Goal: Entertainment & Leisure: Consume media (video, audio)

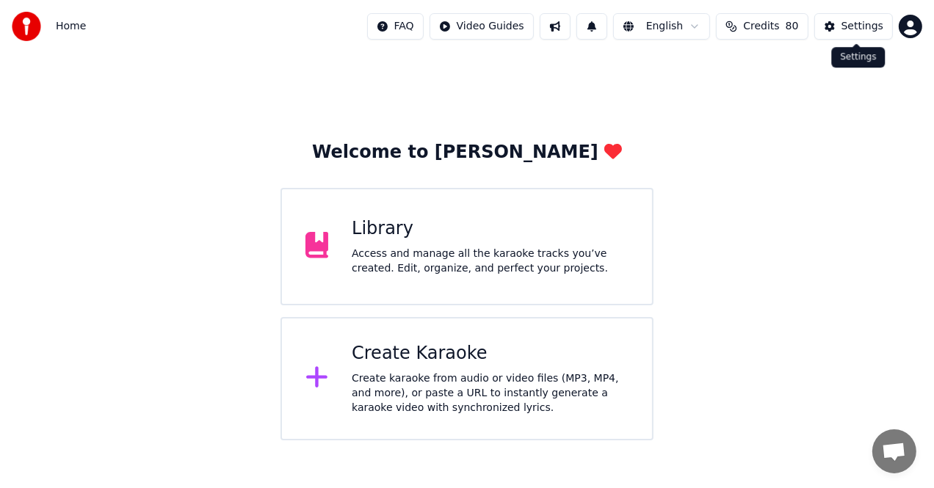
click at [857, 29] on div "Settings" at bounding box center [863, 26] width 42 height 15
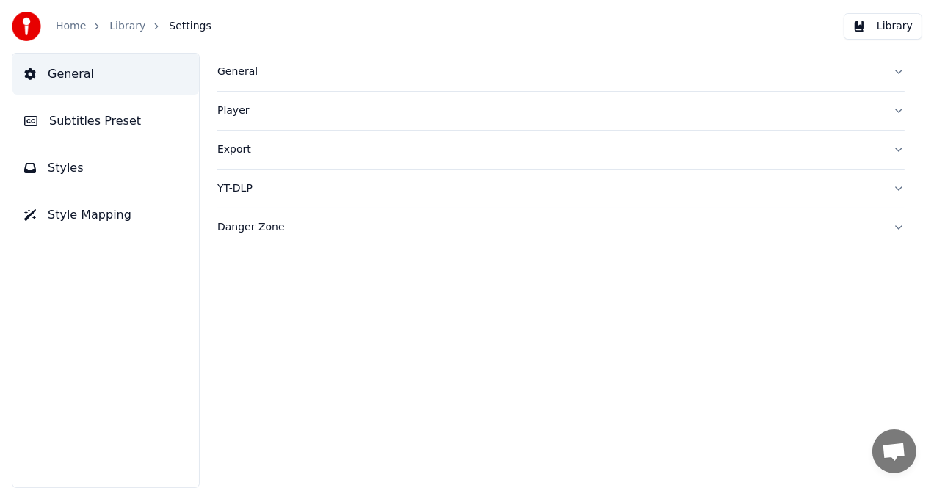
click at [73, 73] on span "General" at bounding box center [71, 74] width 46 height 18
click at [73, 30] on link "Home" at bounding box center [71, 26] width 30 height 15
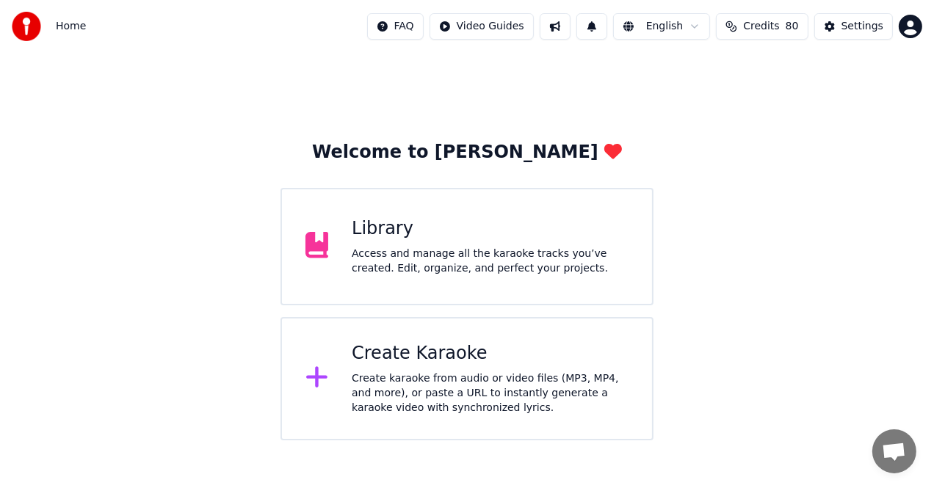
click at [571, 26] on button at bounding box center [555, 26] width 31 height 26
click at [607, 29] on button at bounding box center [592, 26] width 31 height 26
click at [651, 21] on html "Home FAQ Video Guides English Credits 80 Settings Welcome to Youka Library Acce…" at bounding box center [467, 220] width 934 height 441
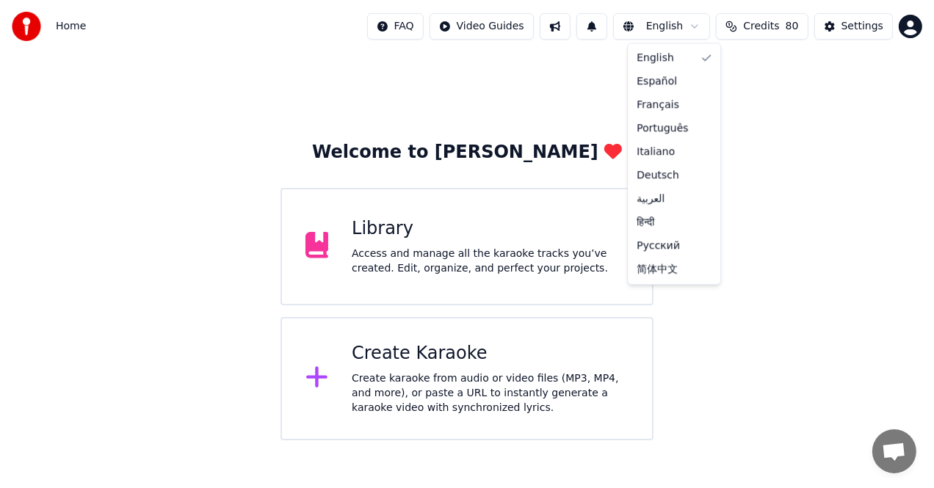
click at [770, 28] on html "Home FAQ Video Guides English Credits 80 Settings Welcome to Youka Library Acce…" at bounding box center [467, 220] width 934 height 441
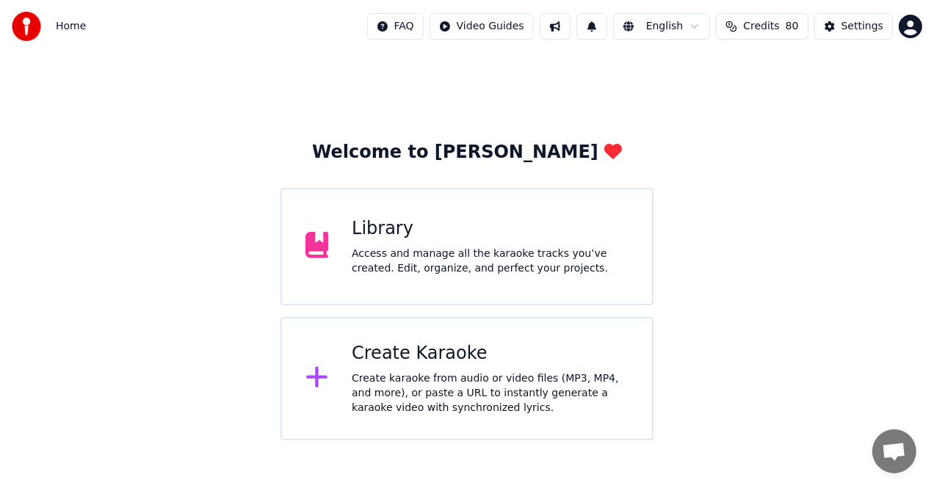
click at [767, 26] on span "Credits" at bounding box center [761, 26] width 36 height 15
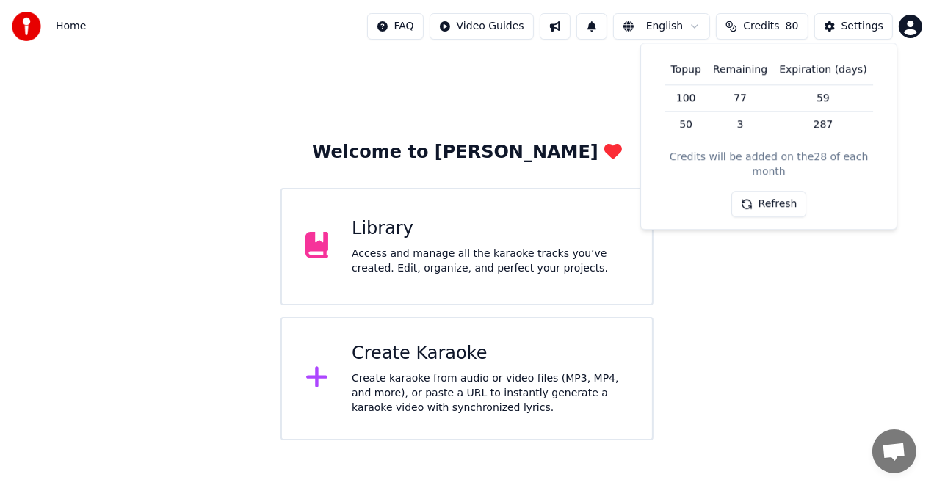
click at [778, 192] on button "Refresh" at bounding box center [769, 205] width 76 height 26
click at [897, 458] on span "Open chat" at bounding box center [894, 453] width 24 height 21
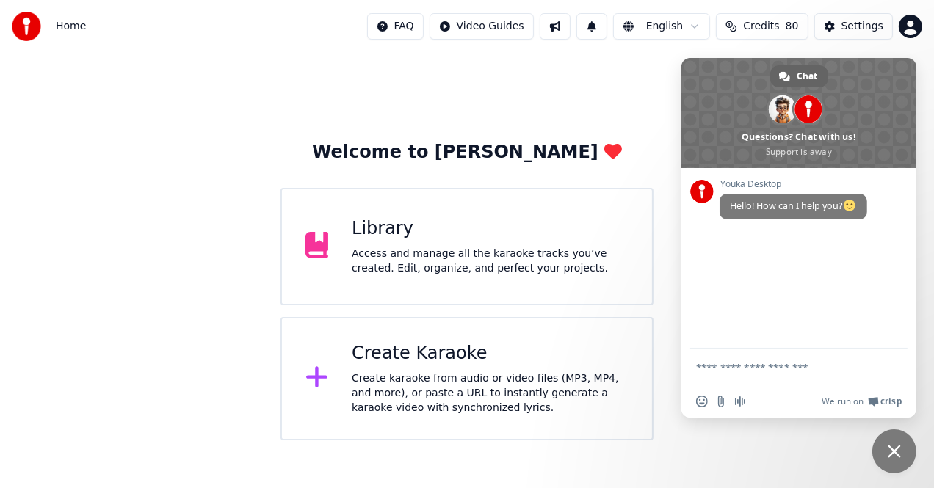
click at [913, 23] on html "Home FAQ Video Guides English Credits 80 Settings Welcome to Youka Library Acce…" at bounding box center [467, 220] width 934 height 441
click at [913, 24] on html "Home FAQ Video Guides English Credits 80 Settings Welcome to Youka Library Acce…" at bounding box center [467, 220] width 934 height 441
click at [890, 441] on html "Home FAQ Video Guides English Credits 80 Settings Welcome to Youka Library Acce…" at bounding box center [467, 220] width 934 height 441
click at [77, 24] on span "Home" at bounding box center [71, 26] width 30 height 15
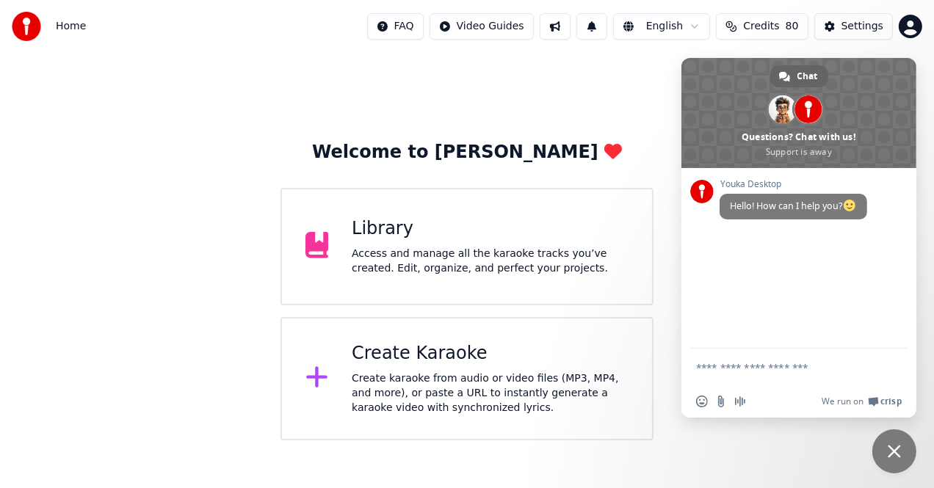
click at [77, 24] on span "Home" at bounding box center [71, 26] width 30 height 15
click at [65, 24] on span "Home" at bounding box center [71, 26] width 30 height 15
click at [27, 25] on img at bounding box center [26, 26] width 29 height 29
click at [863, 15] on button "Settings" at bounding box center [853, 26] width 79 height 26
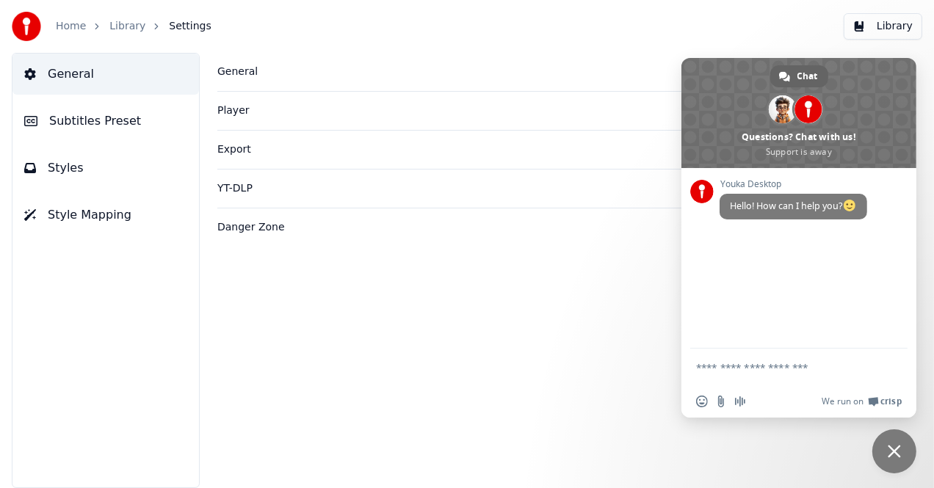
click at [863, 15] on button "Library" at bounding box center [883, 26] width 79 height 26
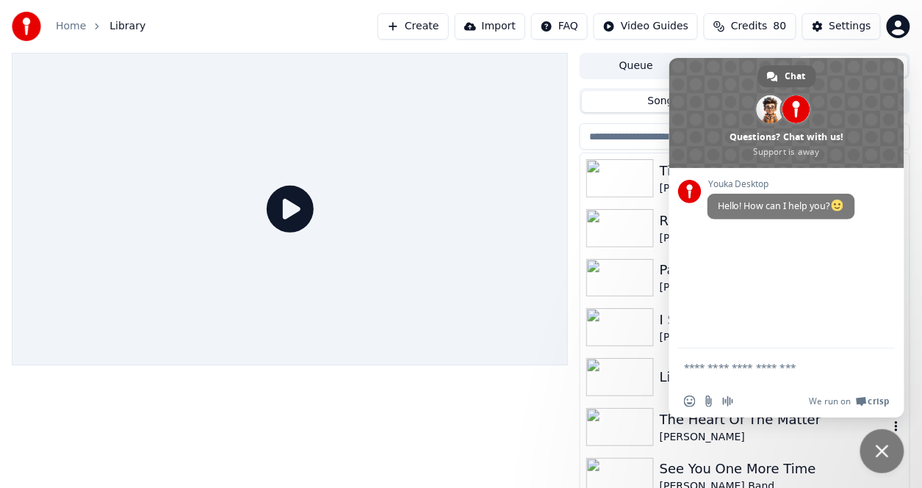
click at [803, 441] on div "Don Henley" at bounding box center [773, 437] width 229 height 15
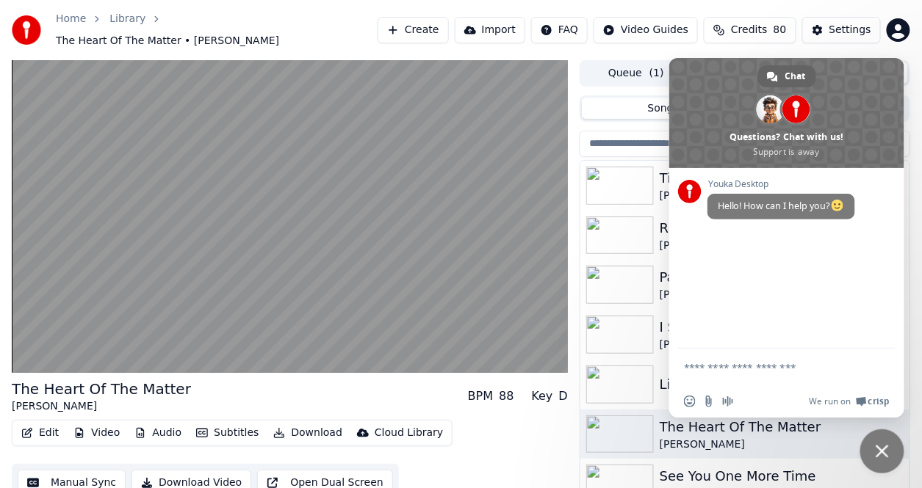
click at [882, 446] on span "Close chat" at bounding box center [881, 451] width 13 height 13
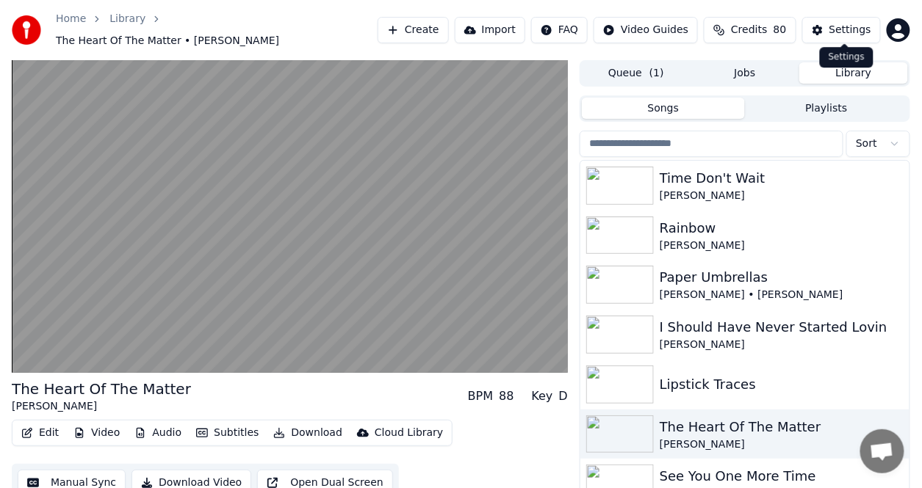
click at [850, 23] on div "Settings" at bounding box center [850, 30] width 42 height 15
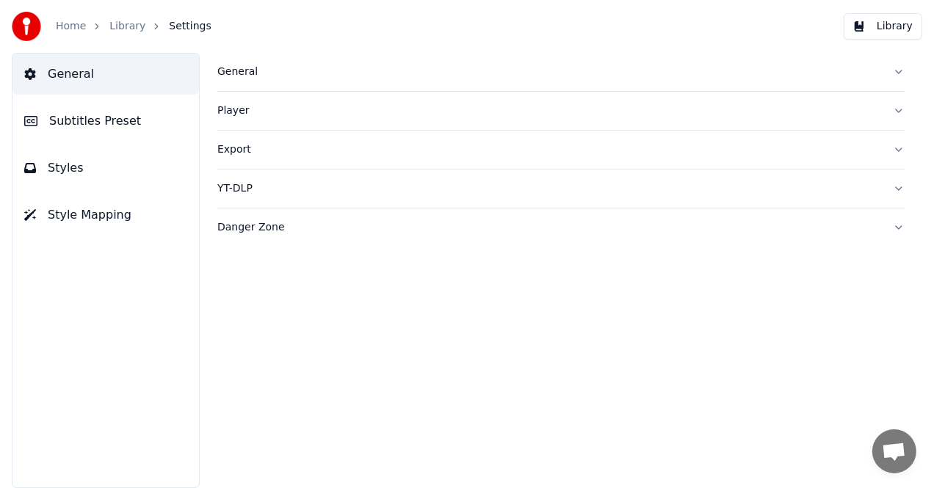
click at [900, 226] on button "Danger Zone" at bounding box center [560, 228] width 687 height 38
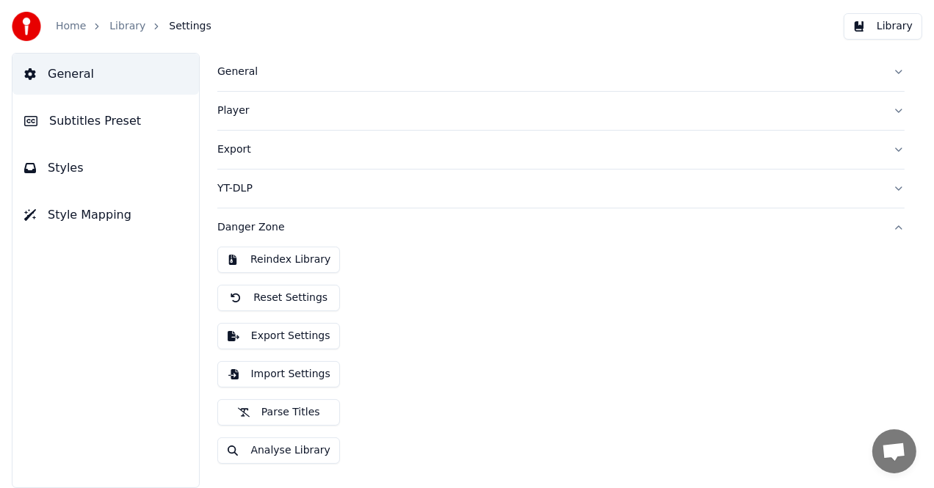
click at [900, 226] on button "Danger Zone" at bounding box center [560, 228] width 687 height 38
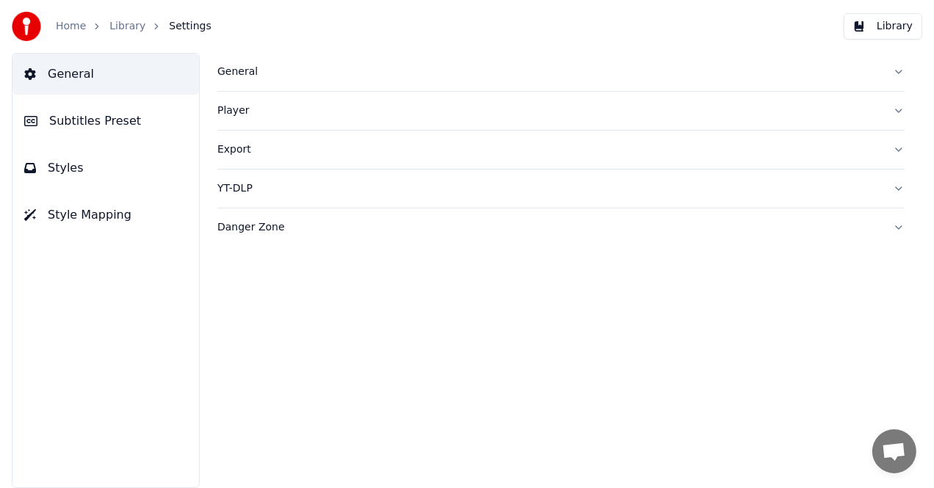
click at [900, 226] on button "Danger Zone" at bounding box center [560, 228] width 687 height 38
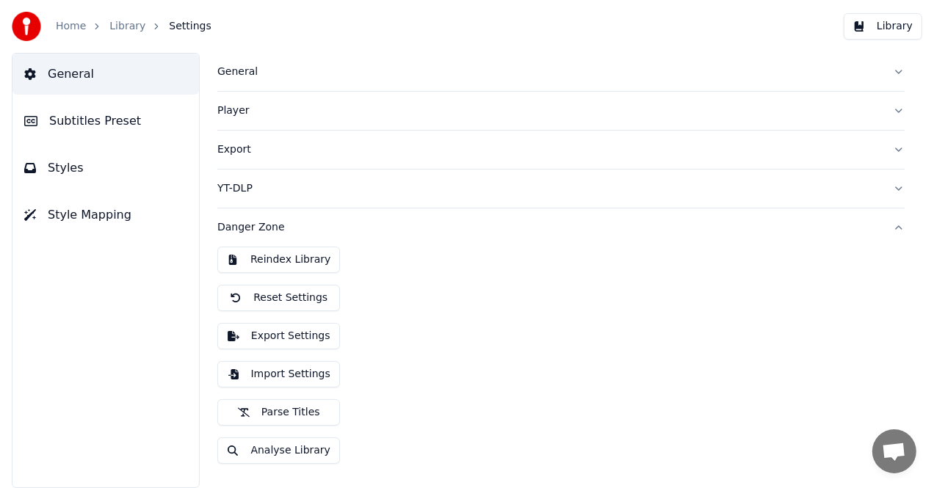
click at [900, 226] on button "Danger Zone" at bounding box center [560, 228] width 687 height 38
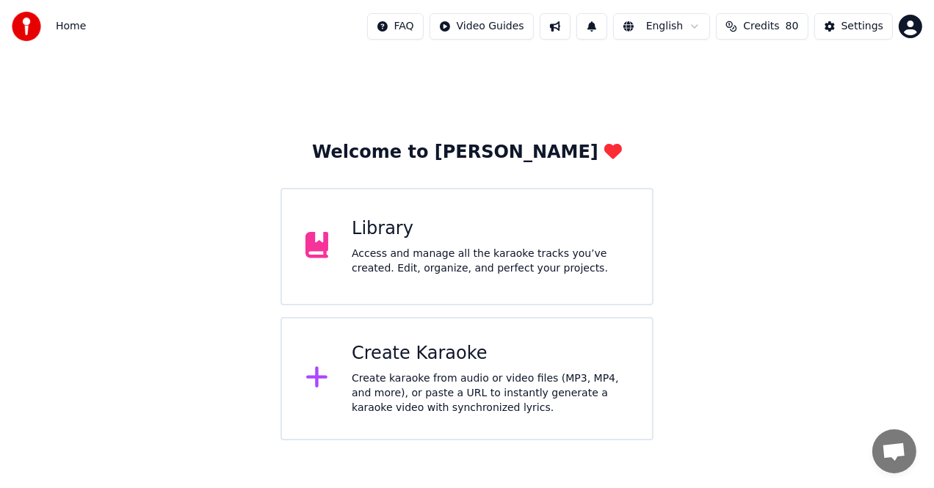
click at [497, 24] on html "Home FAQ Video Guides English Credits 80 Settings Welcome to Youka Library Acce…" at bounding box center [467, 220] width 934 height 441
click at [568, 26] on html "Home FAQ Video Guides English Credits 80 Settings Welcome to Youka Library Acce…" at bounding box center [467, 220] width 934 height 441
click at [569, 26] on button at bounding box center [555, 26] width 31 height 26
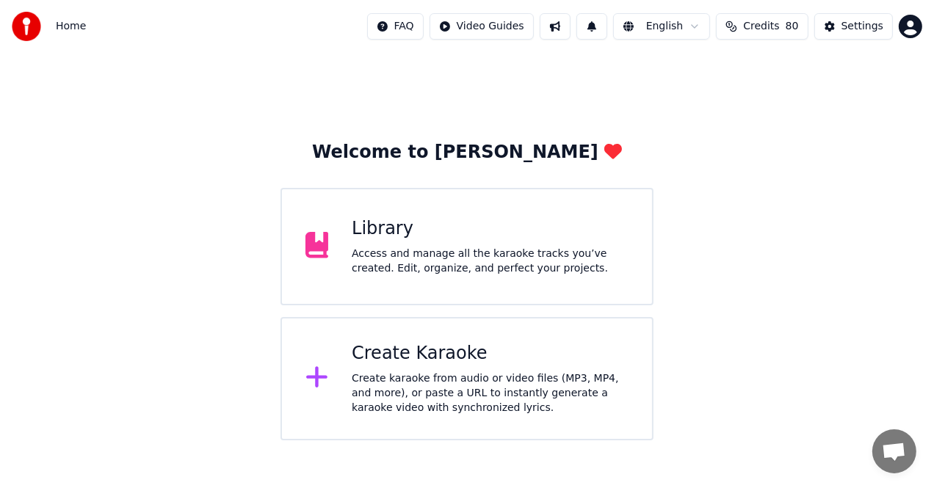
click at [571, 26] on button at bounding box center [555, 26] width 31 height 26
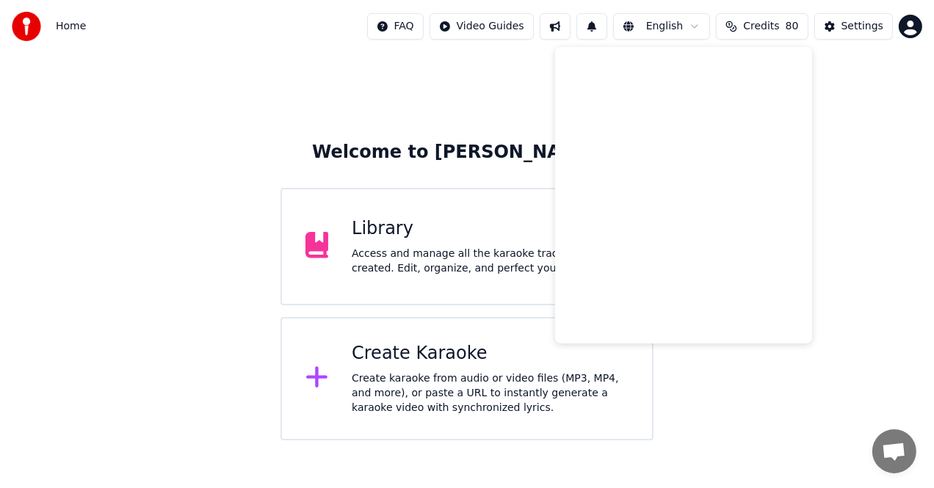
click at [571, 26] on button at bounding box center [555, 26] width 31 height 26
click at [840, 87] on div "Welcome to Youka Library Access and manage all the karaoke tracks you’ve create…" at bounding box center [467, 247] width 934 height 388
click at [872, 22] on div "Settings" at bounding box center [863, 26] width 42 height 15
